Goal: Task Accomplishment & Management: Complete application form

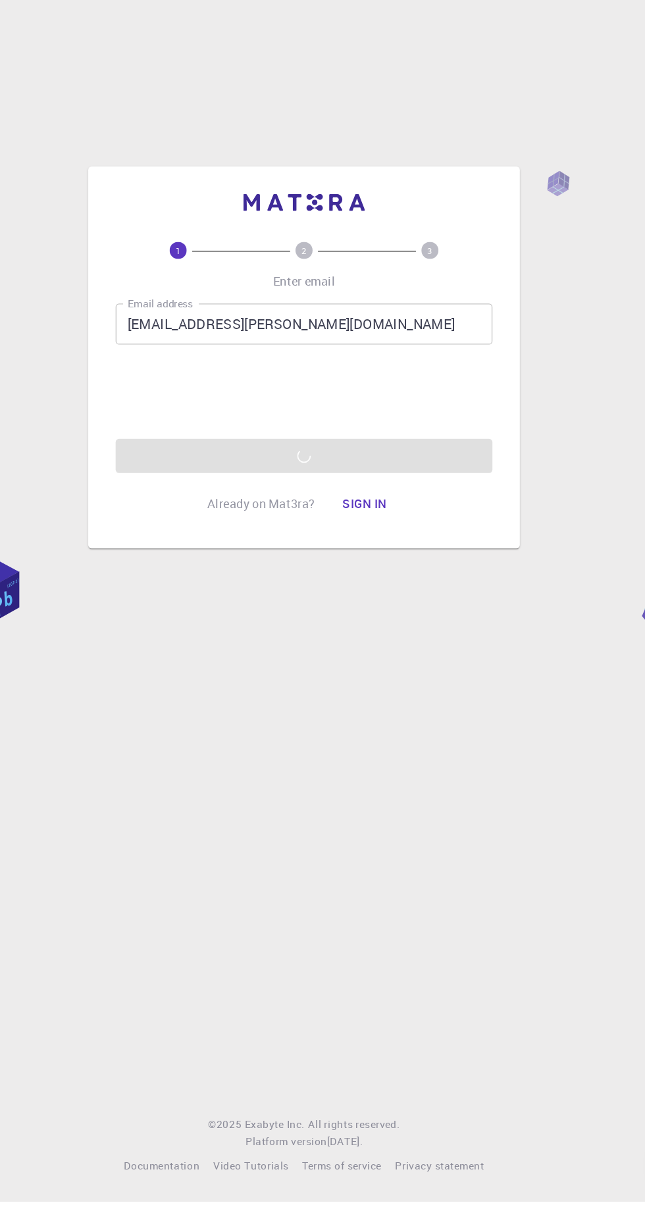
click at [355, 1067] on div "1 2 3 Enter email Email address [EMAIL_ADDRESS][PERSON_NAME][DOMAIN_NAME] Email…" at bounding box center [322, 616] width 645 height 1232
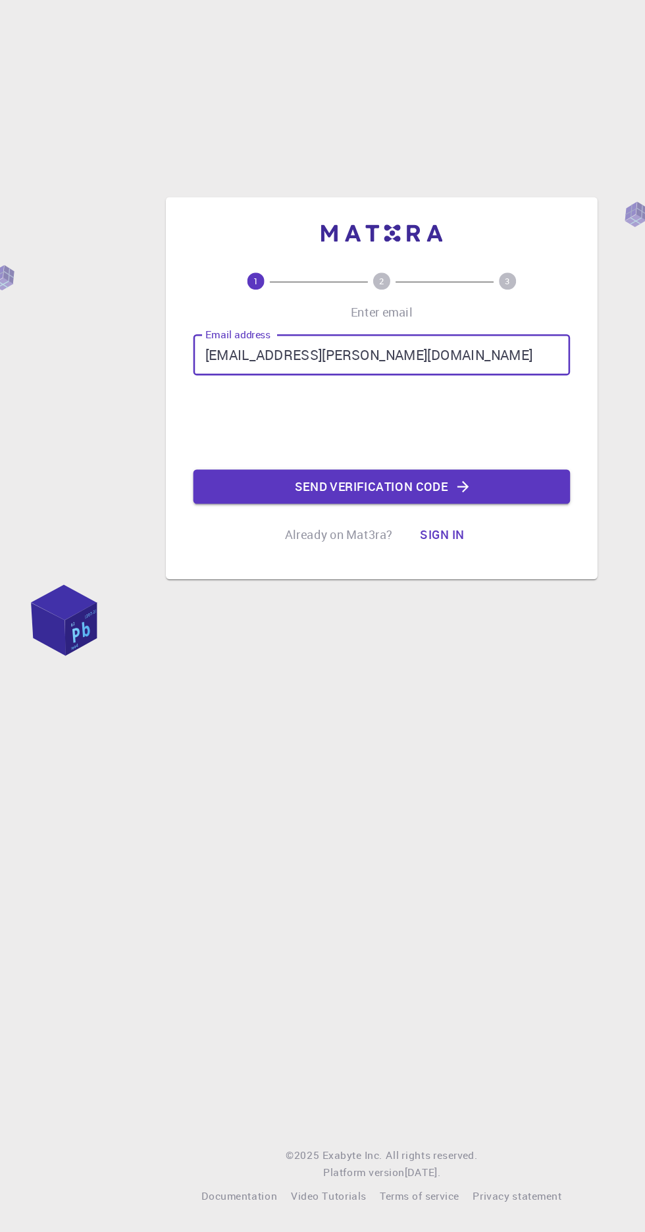
click at [252, 635] on iframe at bounding box center [322, 609] width 200 height 51
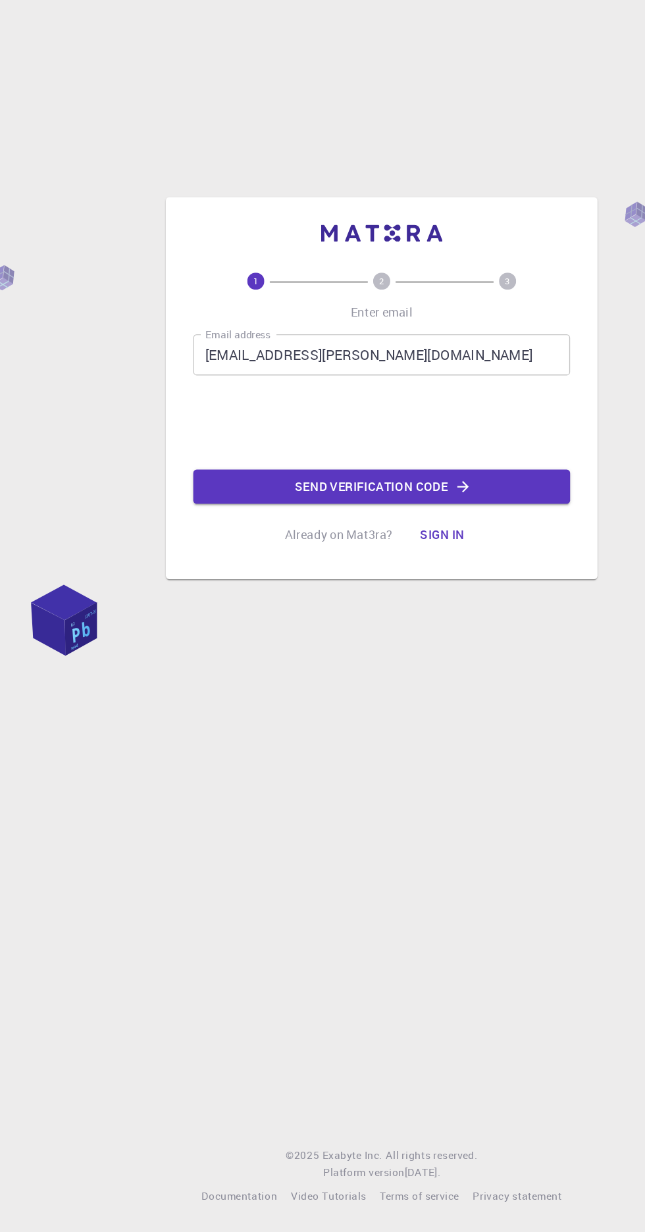
click at [385, 663] on icon "button" at bounding box center [385, 658] width 9 height 9
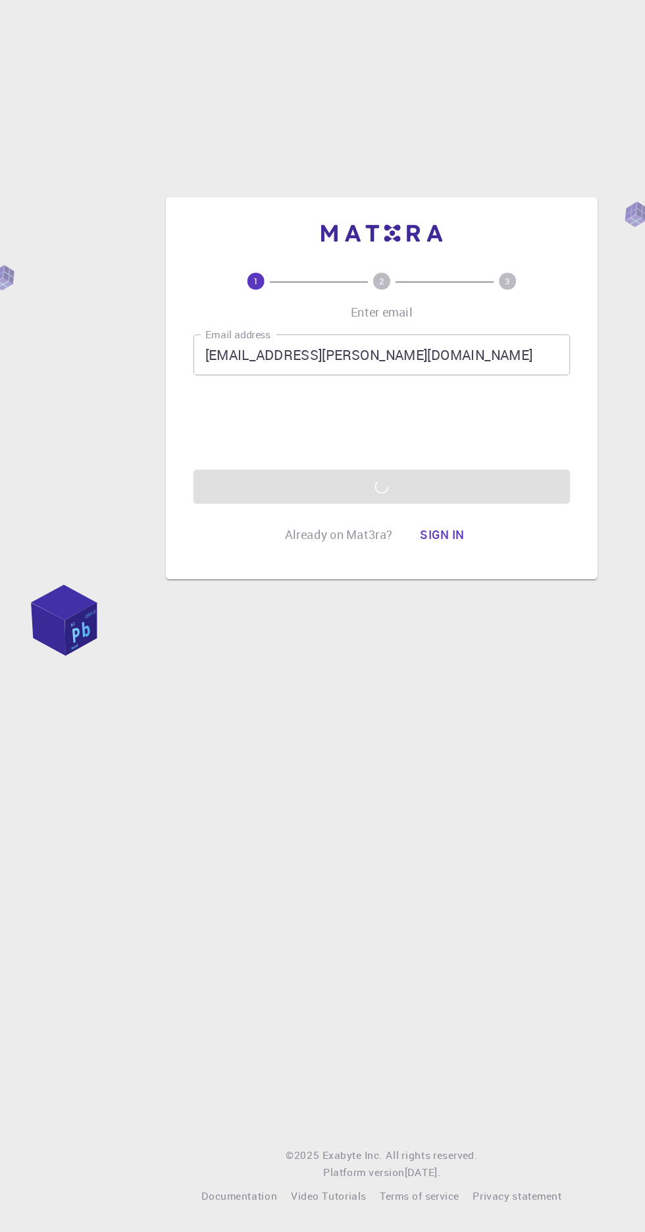
click at [239, 901] on div "1 2 3 Enter email Email address ch011mu@kust.edu.pk Email address 0cAFcWeA7LIu5…" at bounding box center [322, 616] width 645 height 1232
click at [253, 916] on div "1 2 3 Enter email Email address ch011mu@kust.edu.pk Email address 0cAFcWeA7LIu5…" at bounding box center [322, 616] width 645 height 1232
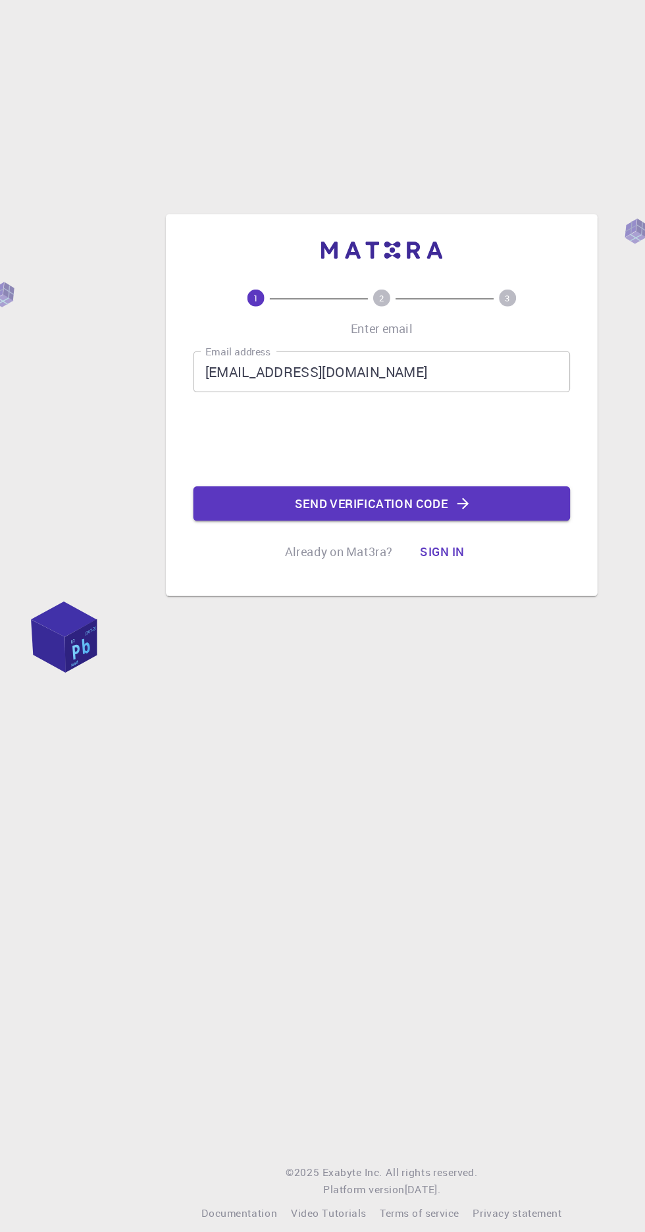
scroll to position [13, 0]
click at [274, 672] on button "Send verification code" at bounding box center [322, 658] width 289 height 26
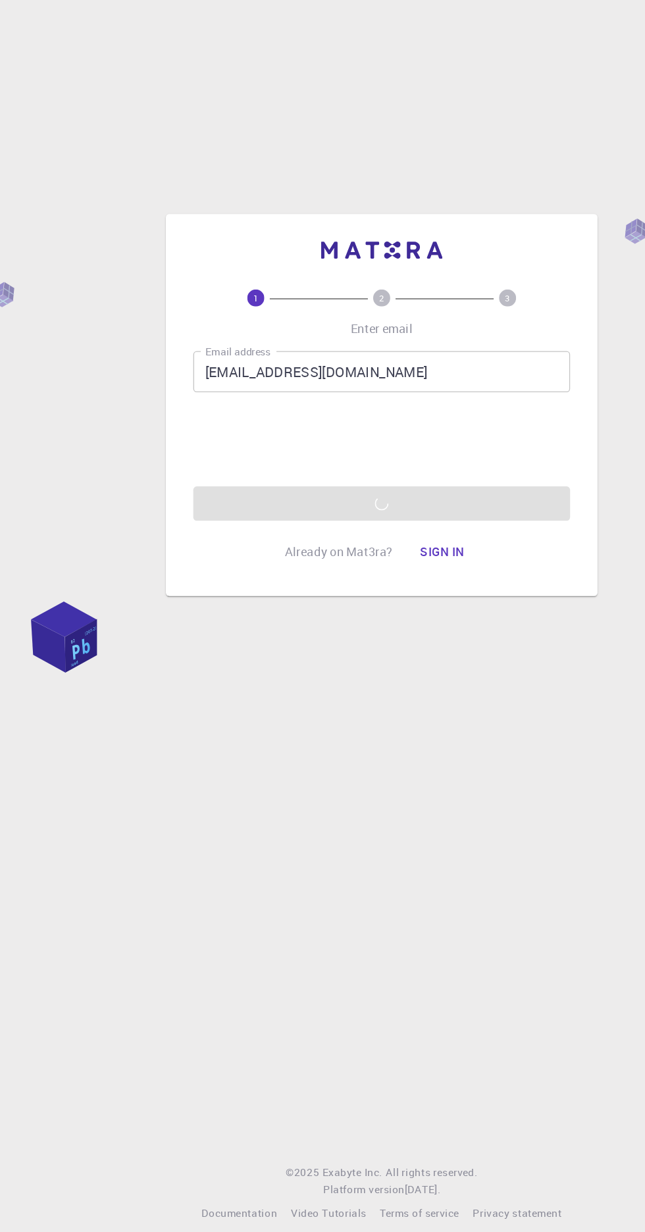
scroll to position [0, 0]
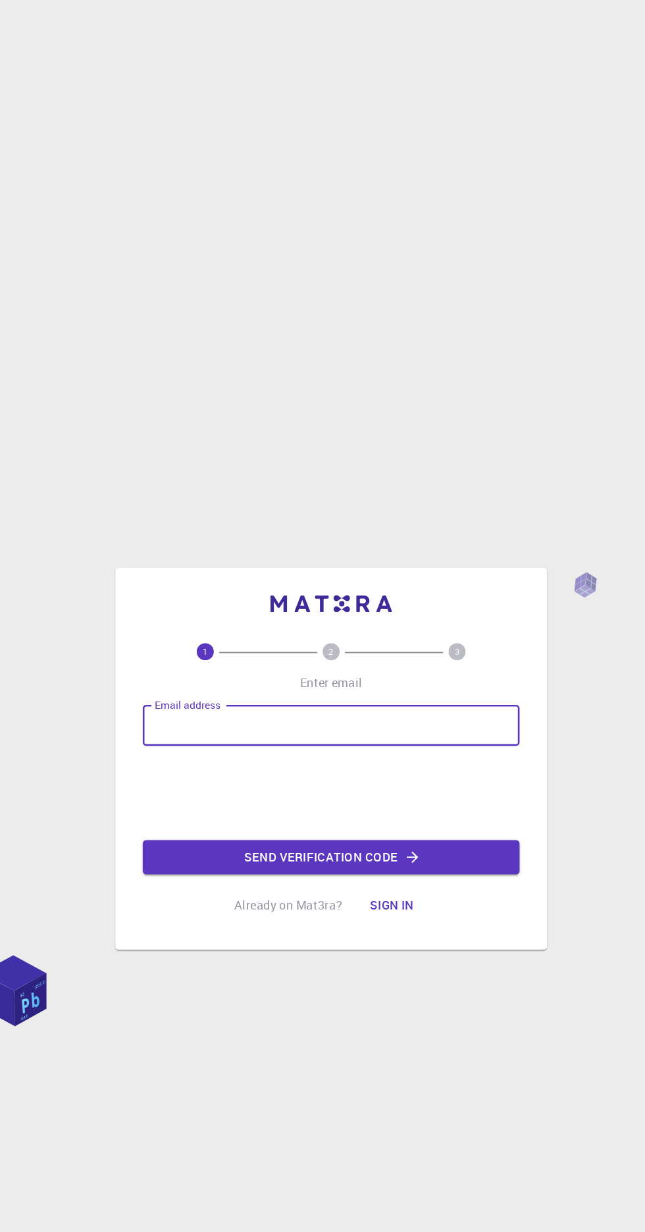
click at [419, 573] on input "Email address" at bounding box center [322, 557] width 289 height 32
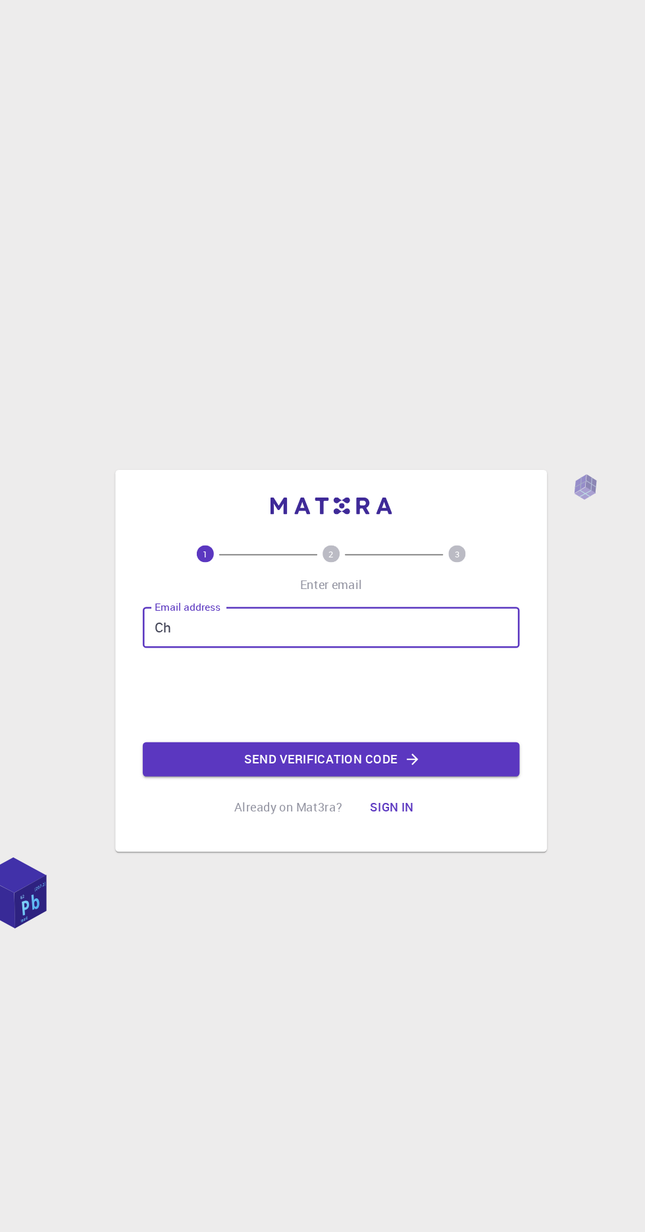
type input "[EMAIL_ADDRESS][PERSON_NAME][DOMAIN_NAME]"
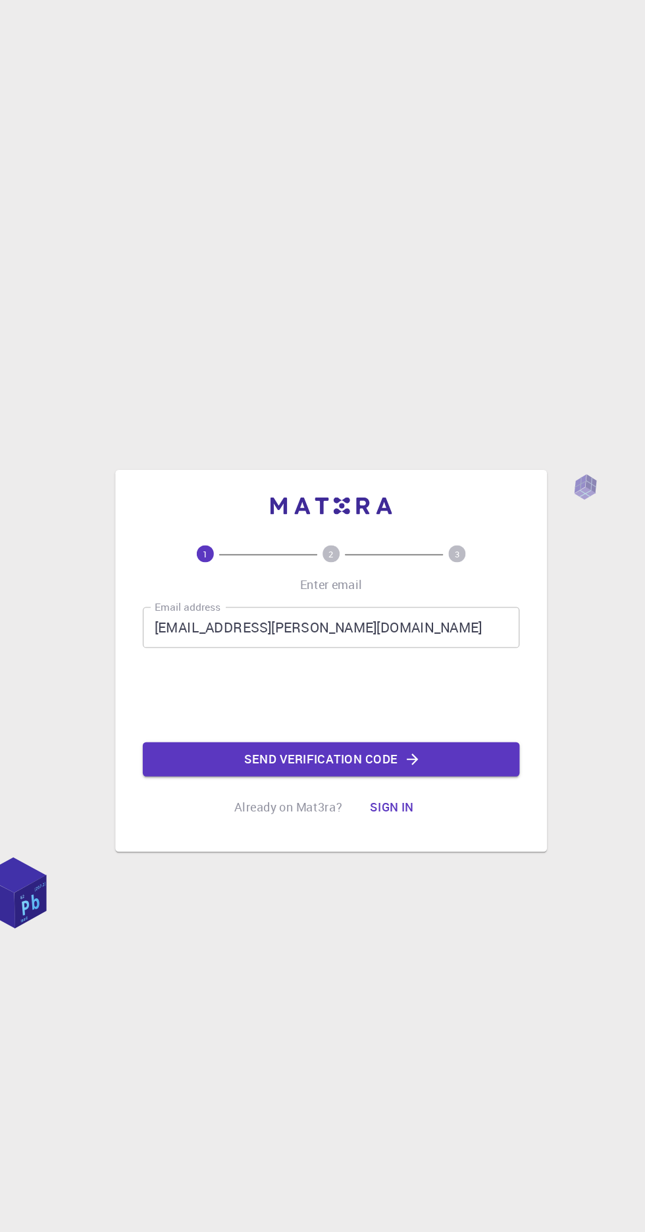
click at [424, 672] on button "Send verification code" at bounding box center [322, 658] width 289 height 26
